Goal: Task Accomplishment & Management: Manage account settings

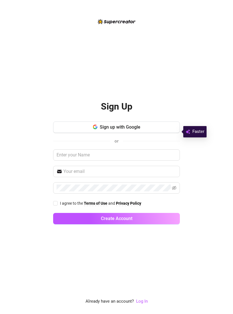
click at [56, 205] on input "I agree to the Terms of Use and Privacy Policy" at bounding box center [55, 203] width 4 height 4
checkbox input "true"
click at [153, 158] on input "text" at bounding box center [116, 154] width 127 height 11
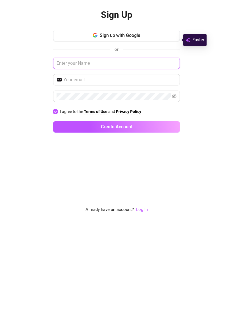
scroll to position [9, 0]
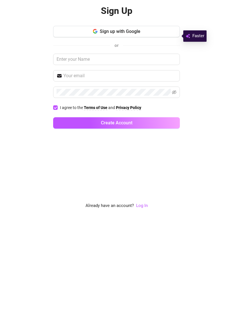
click at [144, 299] on link "Log In" at bounding box center [142, 301] width 12 height 5
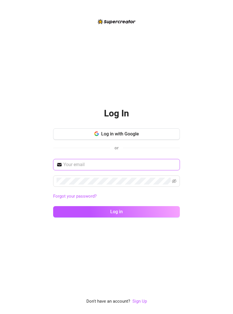
click at [150, 161] on input "text" at bounding box center [119, 164] width 113 height 7
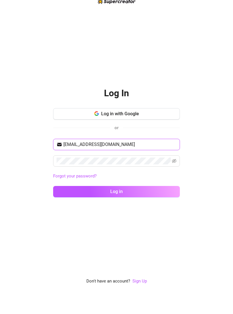
type input "[EMAIL_ADDRESS][DOMAIN_NAME]"
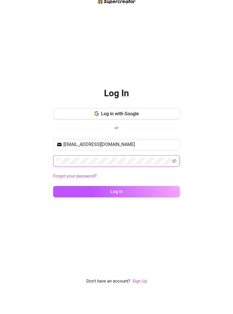
click at [176, 179] on icon "eye-invisible" at bounding box center [174, 181] width 5 height 5
click at [96, 206] on button "Log in" at bounding box center [116, 211] width 127 height 11
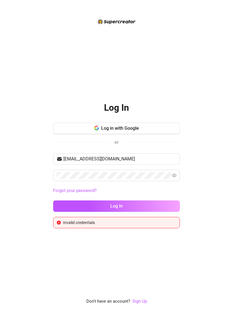
click at [68, 206] on button "Log in" at bounding box center [116, 205] width 127 height 11
click at [70, 134] on button "Log in with Google" at bounding box center [116, 128] width 127 height 11
